Goal: Task Accomplishment & Management: Use online tool/utility

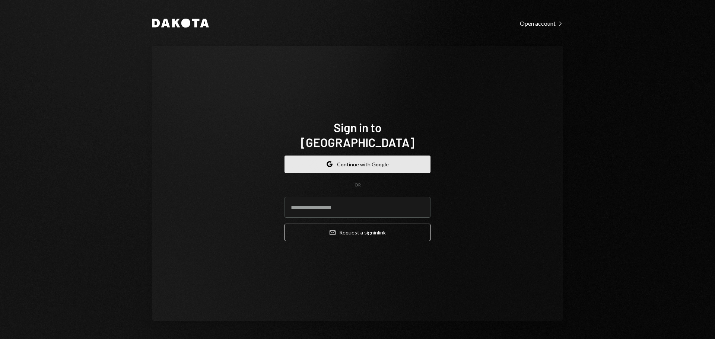
click at [331, 165] on icon "button" at bounding box center [329, 166] width 4 height 2
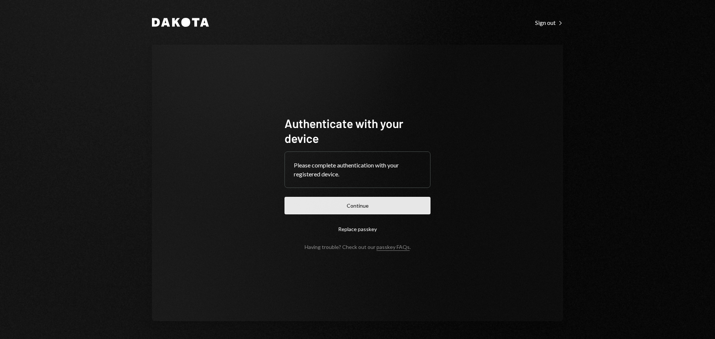
click at [401, 204] on button "Continue" at bounding box center [357, 205] width 146 height 17
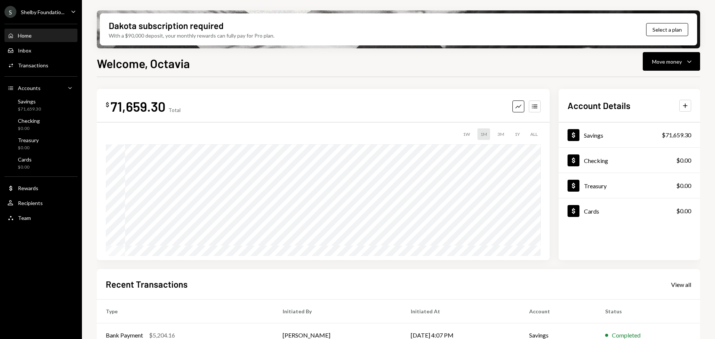
click at [70, 9] on icon "Caret Down" at bounding box center [73, 11] width 8 height 8
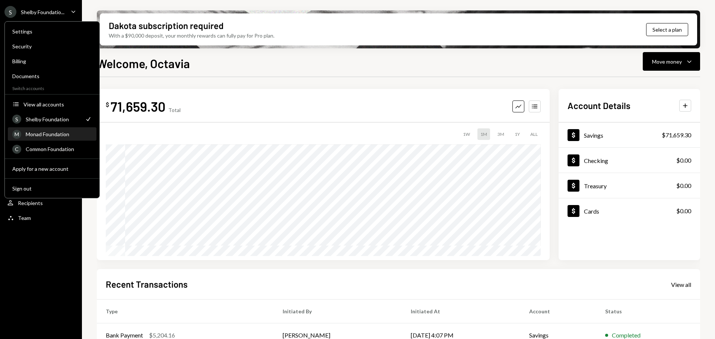
click at [37, 135] on div "Monad Foundation" at bounding box center [59, 134] width 66 height 6
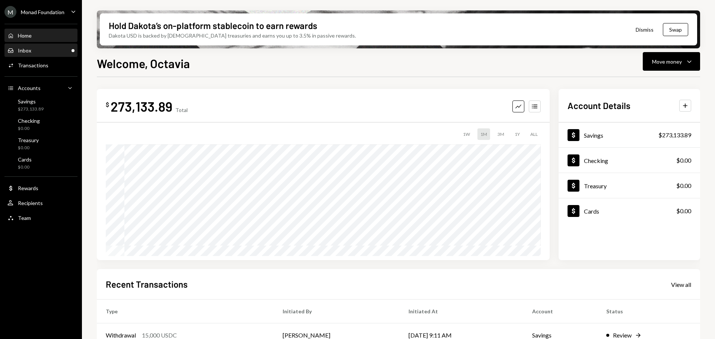
click at [29, 53] on div "Inbox" at bounding box center [24, 50] width 13 height 6
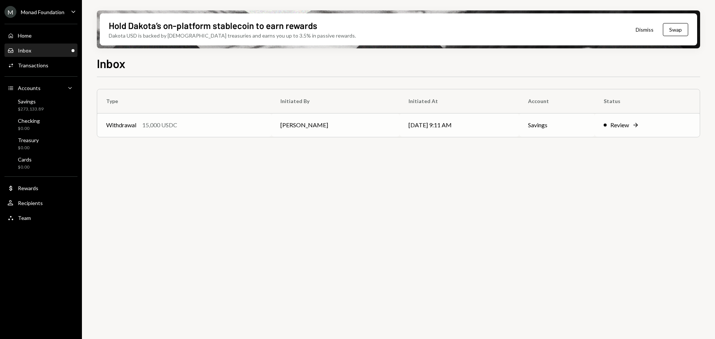
click at [150, 123] on div "15,000 USDC" at bounding box center [159, 125] width 35 height 9
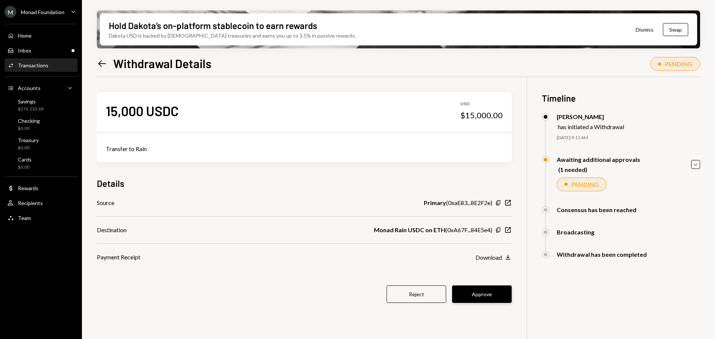
click at [494, 296] on button "Approve" at bounding box center [482, 293] width 60 height 17
